Goal: Information Seeking & Learning: Learn about a topic

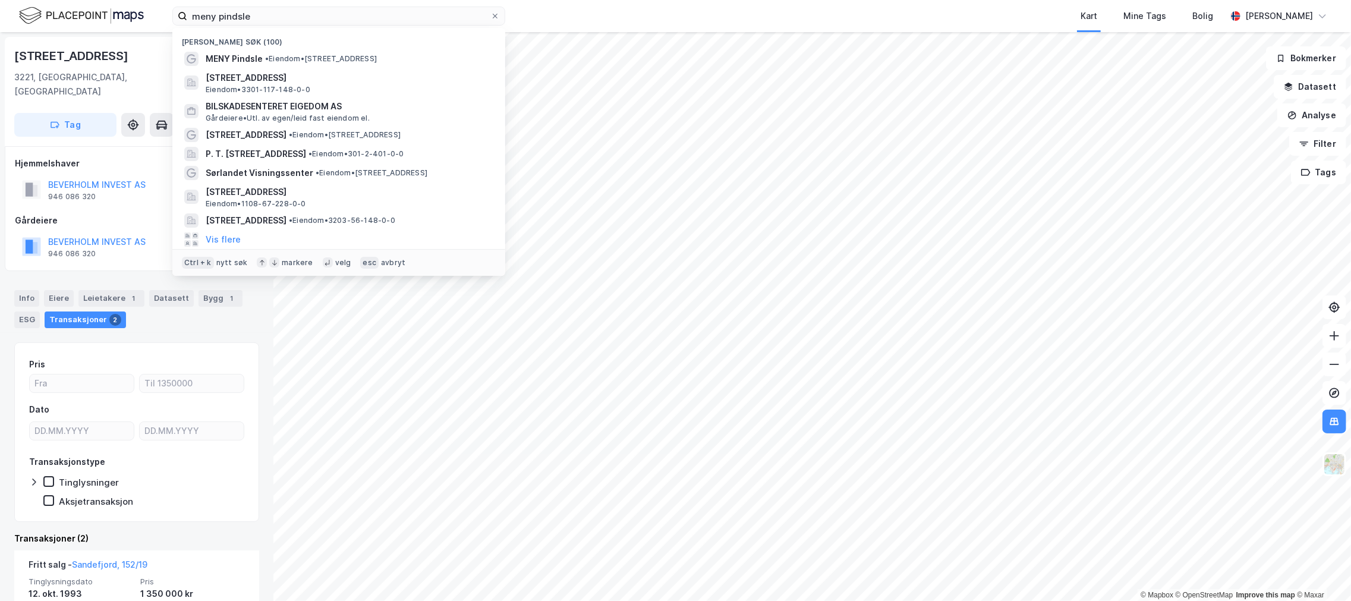
click at [317, 8] on input "meny pindsle" at bounding box center [338, 16] width 303 height 18
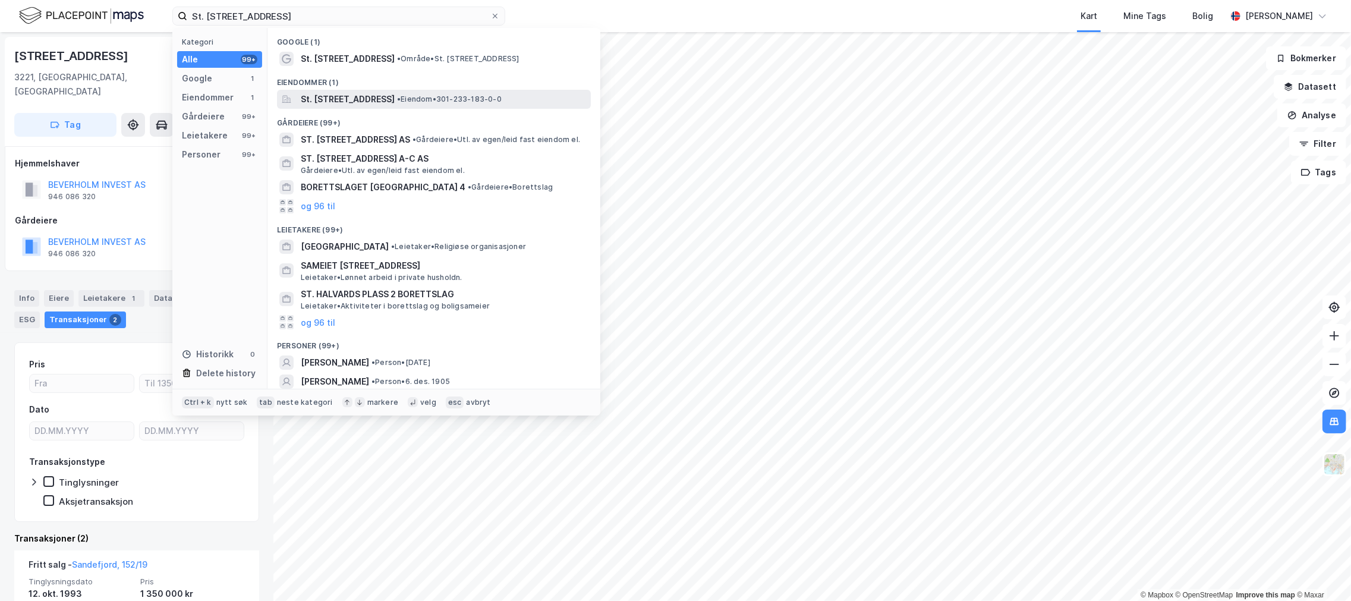
type input "St. [STREET_ADDRESS]"
click at [369, 104] on span "St. [STREET_ADDRESS]" at bounding box center [348, 99] width 94 height 14
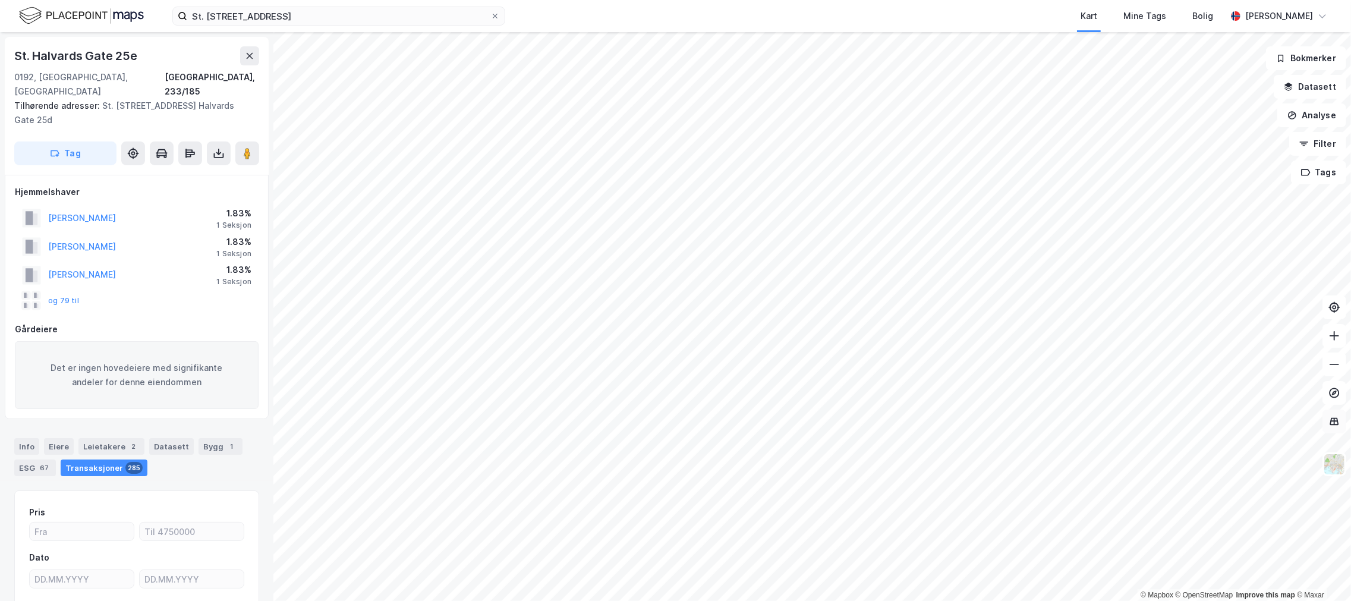
scroll to position [10, 0]
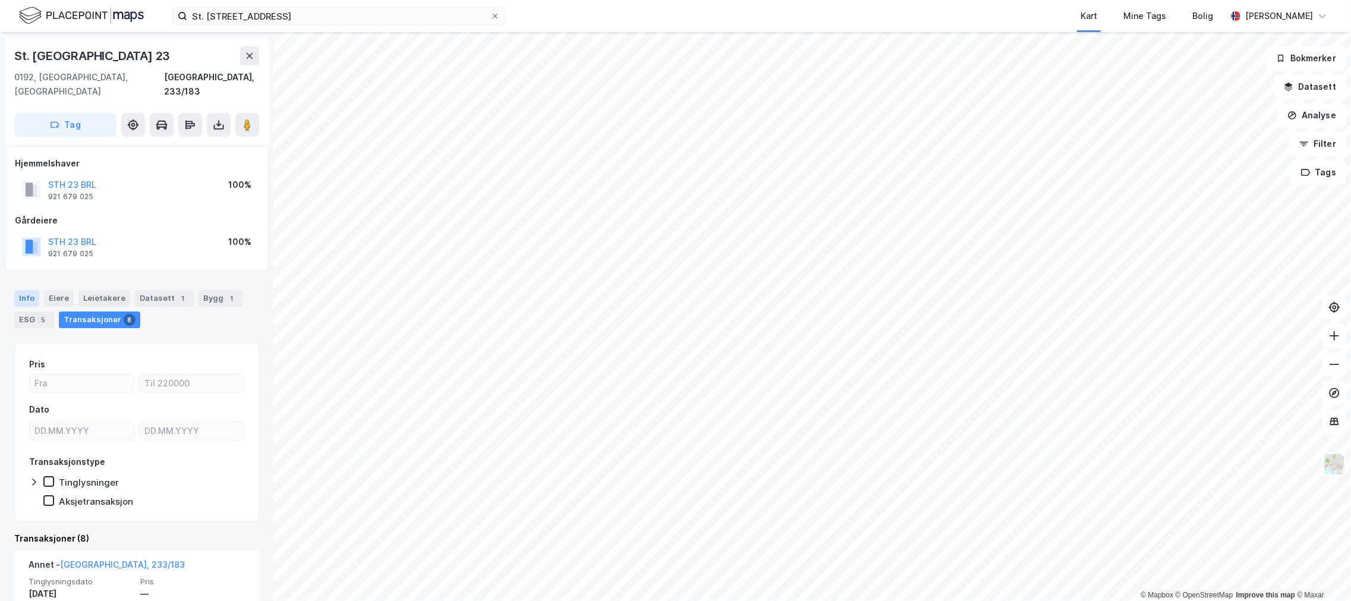
click at [20, 290] on div "Info" at bounding box center [26, 298] width 25 height 17
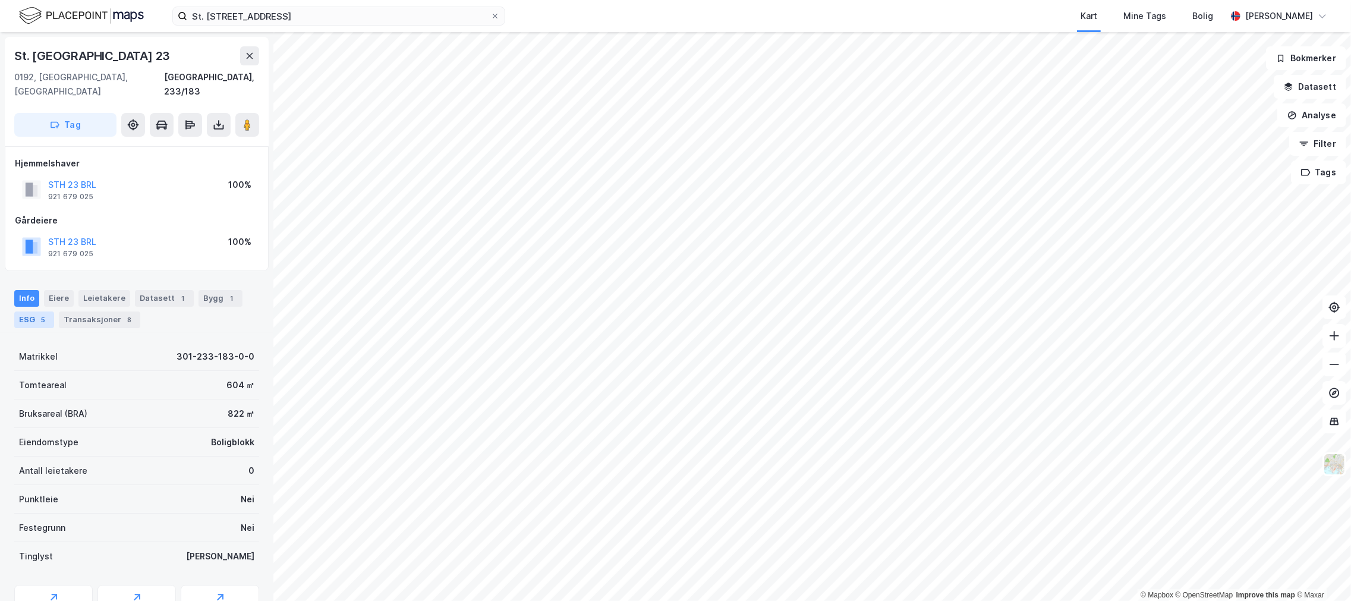
click at [24, 312] on div "ESG 5" at bounding box center [34, 320] width 40 height 17
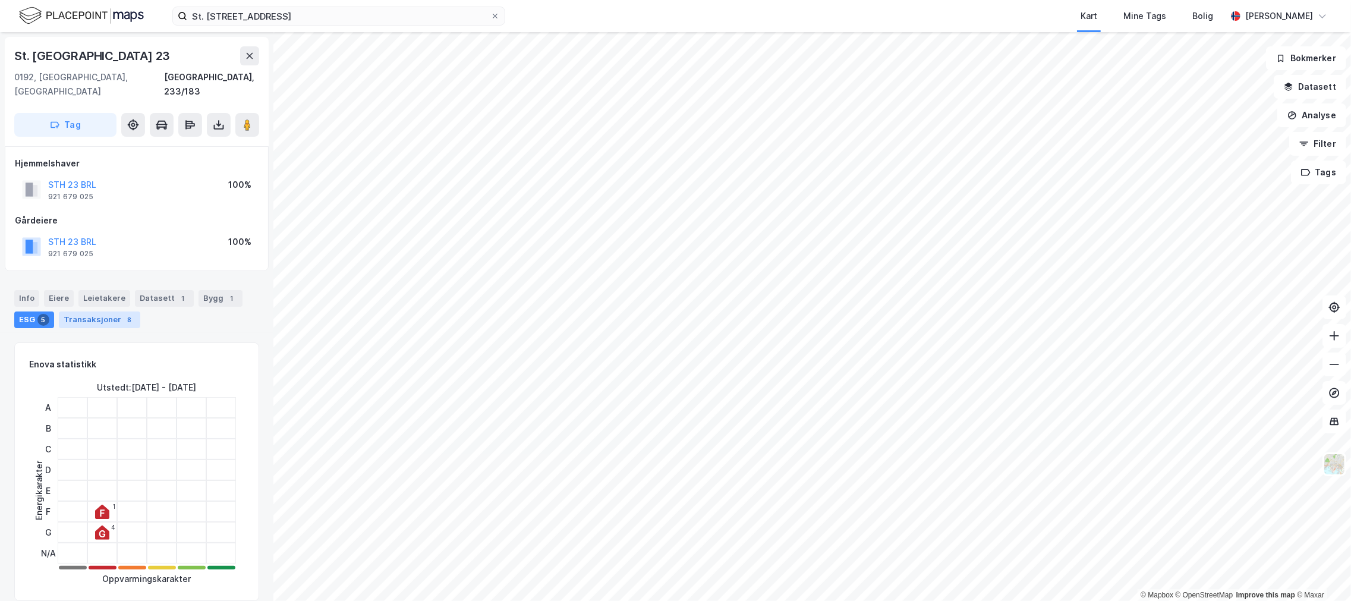
click at [104, 312] on div "Transaksjoner 8" at bounding box center [99, 320] width 81 height 17
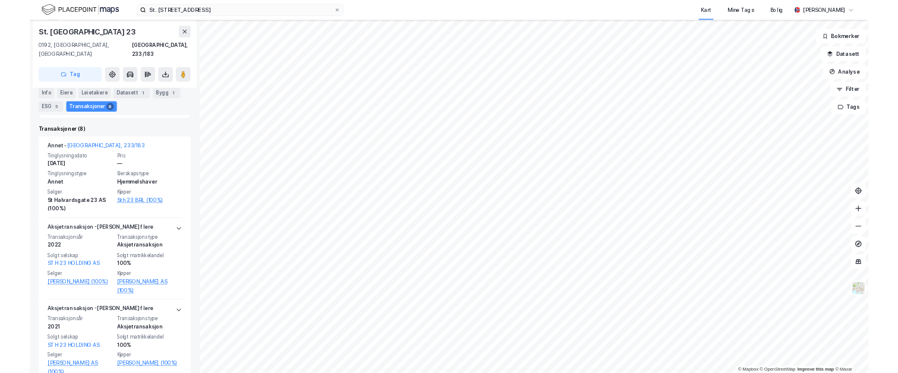
scroll to position [330, 0]
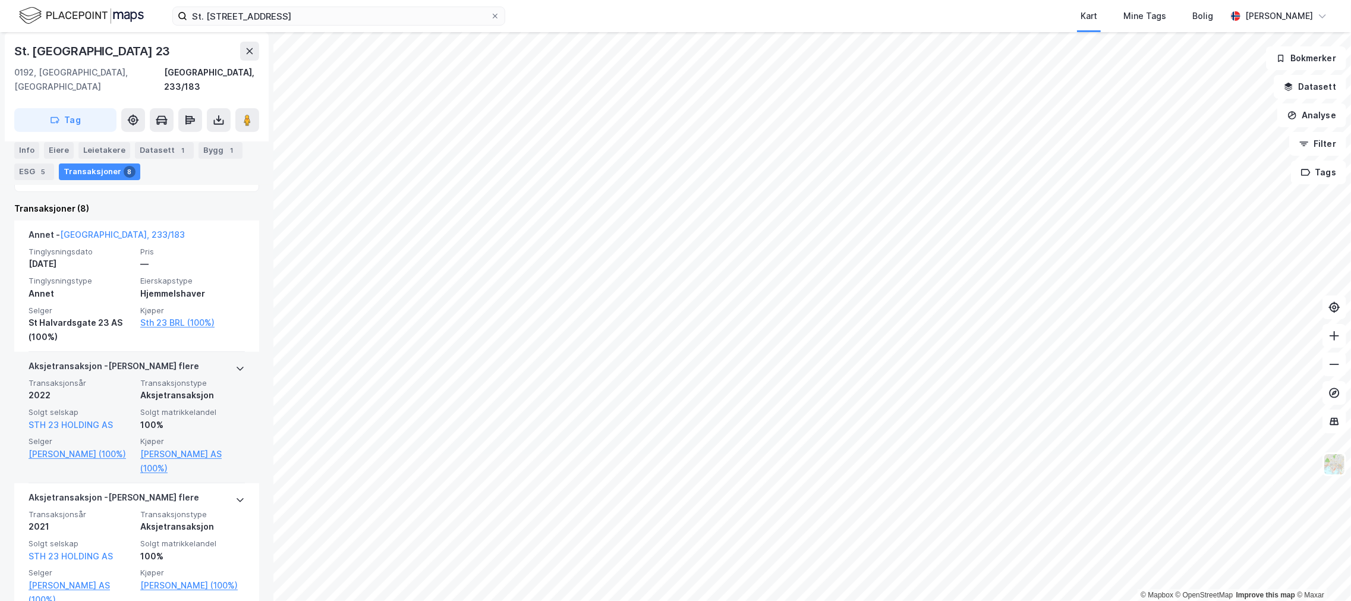
drag, startPoint x: 229, startPoint y: 411, endPoint x: 191, endPoint y: 353, distance: 69.6
click at [191, 359] on div "Aksjetransaksjon - Gjelder flere" at bounding box center [137, 368] width 216 height 19
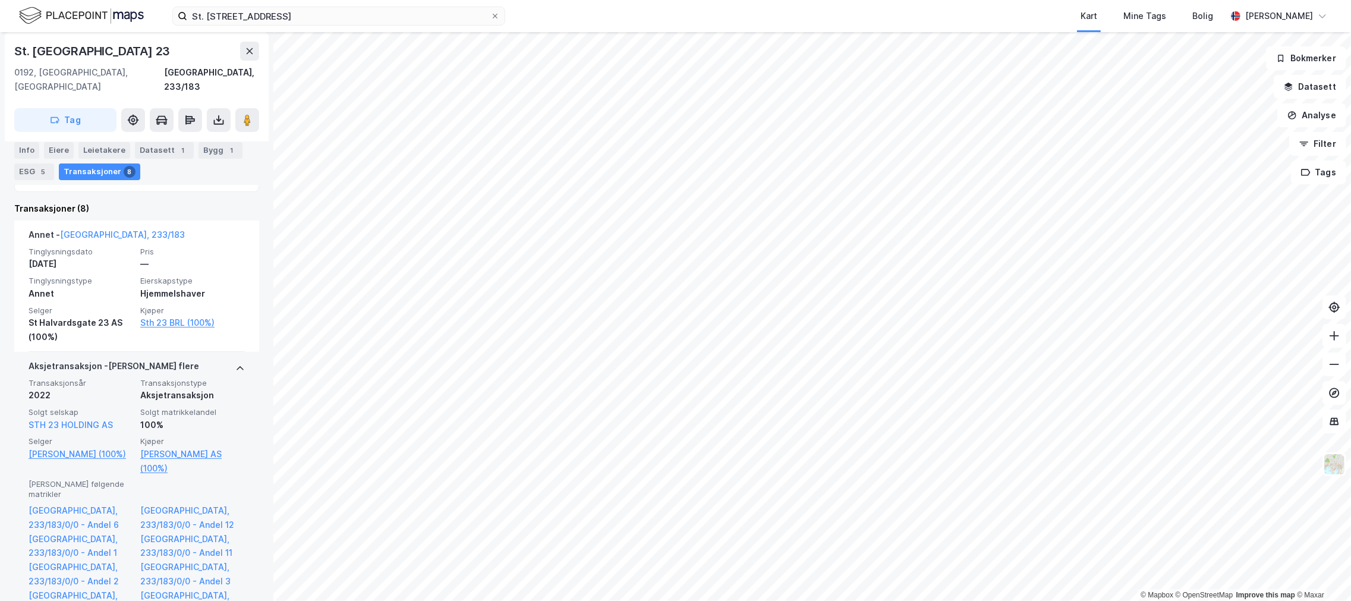
click at [223, 359] on div "Aksjetransaksjon - Gjelder flere" at bounding box center [137, 368] width 216 height 19
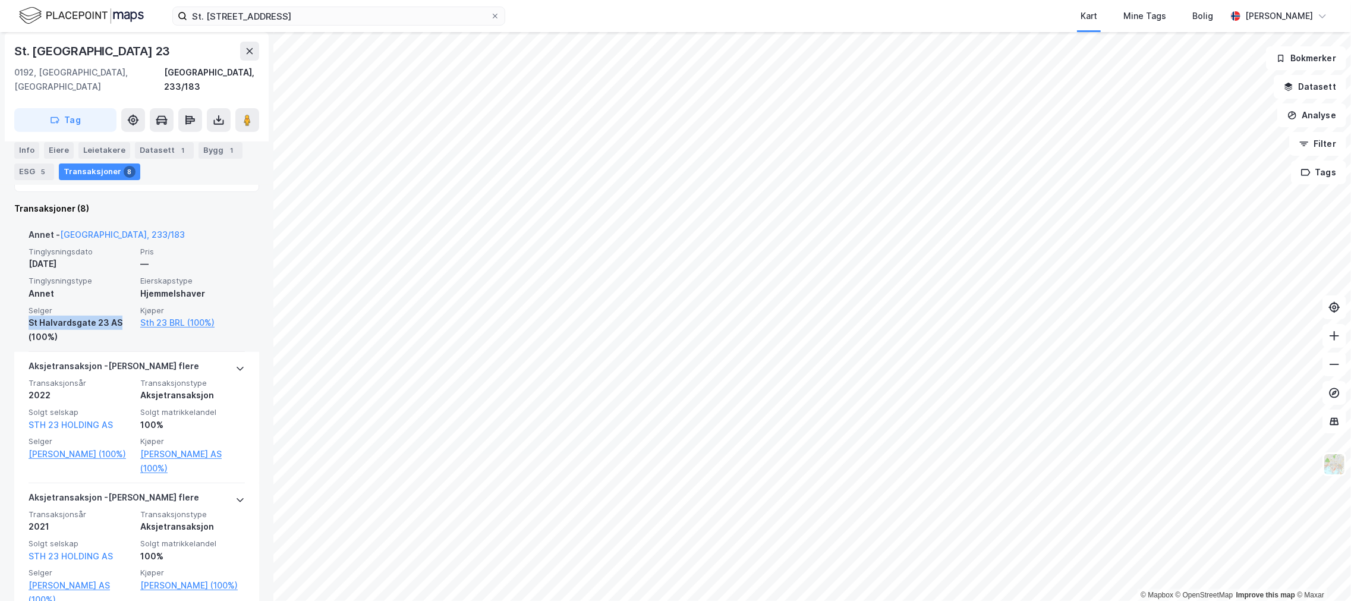
drag, startPoint x: 117, startPoint y: 310, endPoint x: 19, endPoint y: 308, distance: 97.5
click at [19, 308] on div "Annet - [GEOGRAPHIC_DATA], 233/183 Tinglysningsdato [DATE] Pris — Tinglysningst…" at bounding box center [136, 286] width 245 height 131
